Goal: Information Seeking & Learning: Learn about a topic

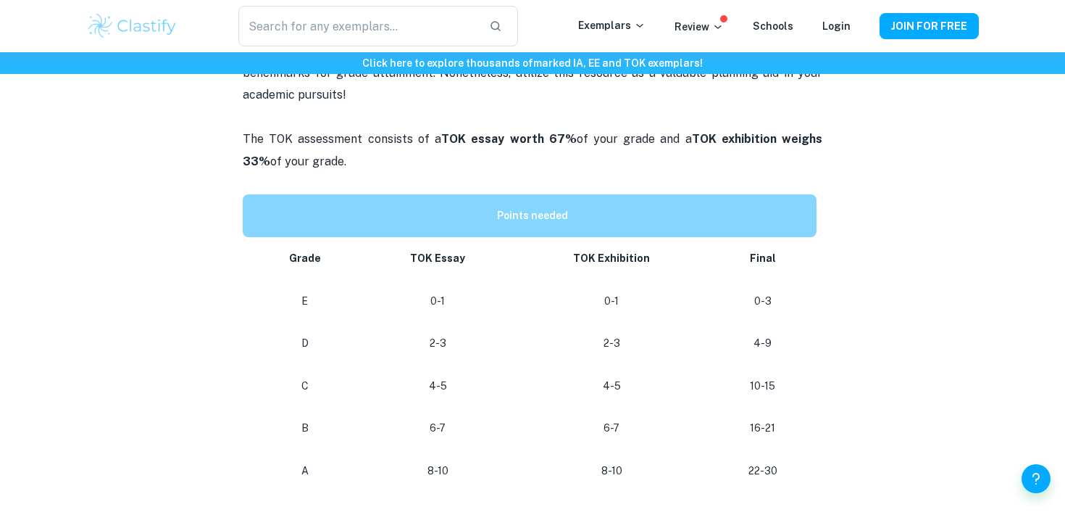
scroll to position [679, 0]
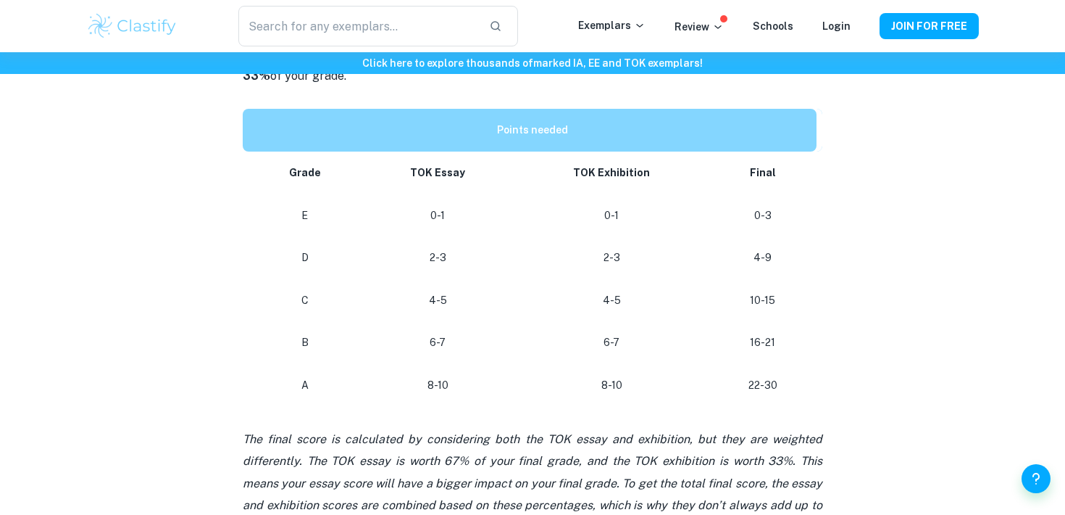
click at [727, 36] on div "​ Exemplars Review Schools Login JOIN FOR FREE" at bounding box center [533, 26] width 928 height 41
click at [724, 25] on icon at bounding box center [719, 27] width 12 height 12
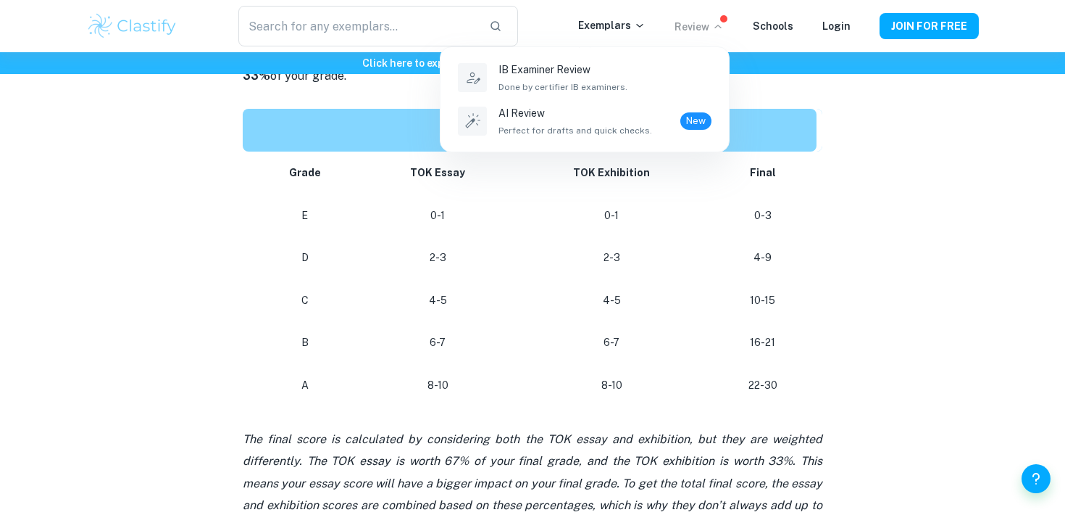
click at [724, 25] on div at bounding box center [532, 257] width 1065 height 515
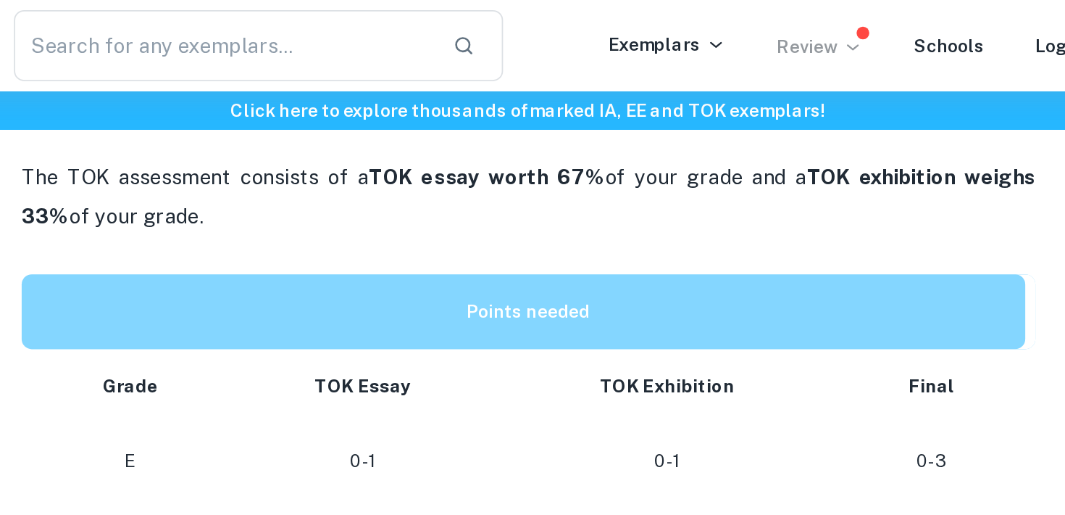
scroll to position [612, 0]
